Goal: Contribute content: Add original content to the website for others to see

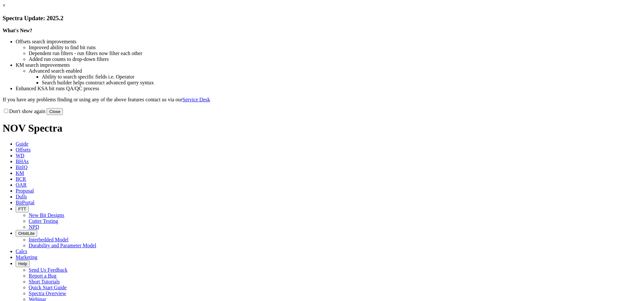
click at [6, 8] on link "×" at bounding box center [4, 6] width 3 height 6
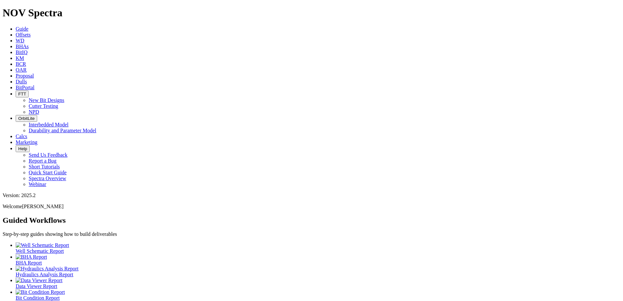
click at [16, 79] on icon at bounding box center [16, 82] width 0 height 6
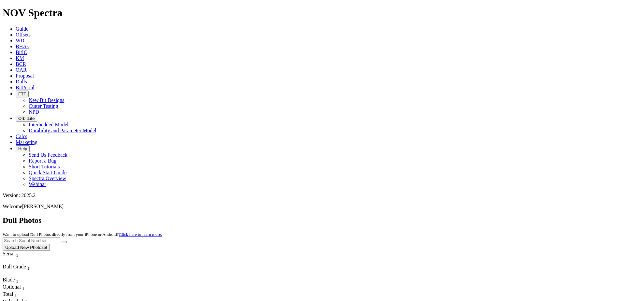
click at [60, 237] on input "text" at bounding box center [32, 240] width 58 height 7
type input "A321172"
click at [64, 242] on icon "submit" at bounding box center [64, 242] width 0 height 0
click at [50, 244] on button "Upload New Photoset" at bounding box center [26, 247] width 47 height 7
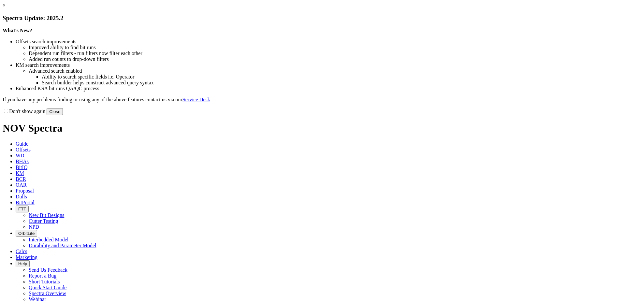
click at [63, 115] on button "Close" at bounding box center [55, 111] width 16 height 7
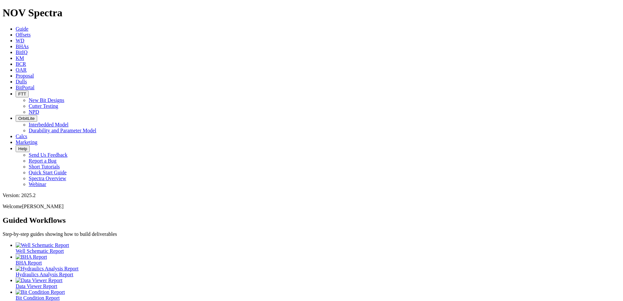
click at [27, 79] on link "Dulls" at bounding box center [21, 82] width 11 height 6
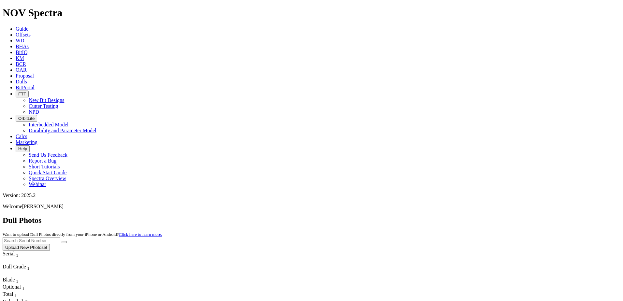
click at [60, 237] on input "text" at bounding box center [32, 240] width 58 height 7
type input "A315376"
click at [64, 242] on icon "submit" at bounding box center [64, 242] width 0 height 0
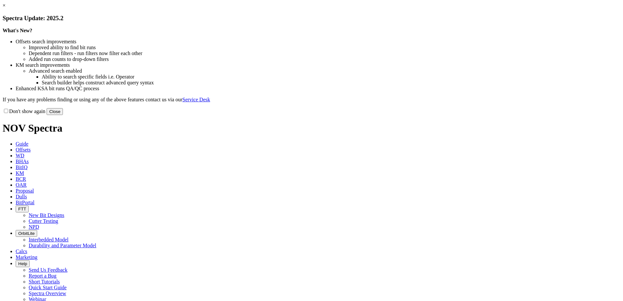
click at [63, 115] on button "Close" at bounding box center [55, 111] width 16 height 7
